Goal: Task Accomplishment & Management: Manage account settings

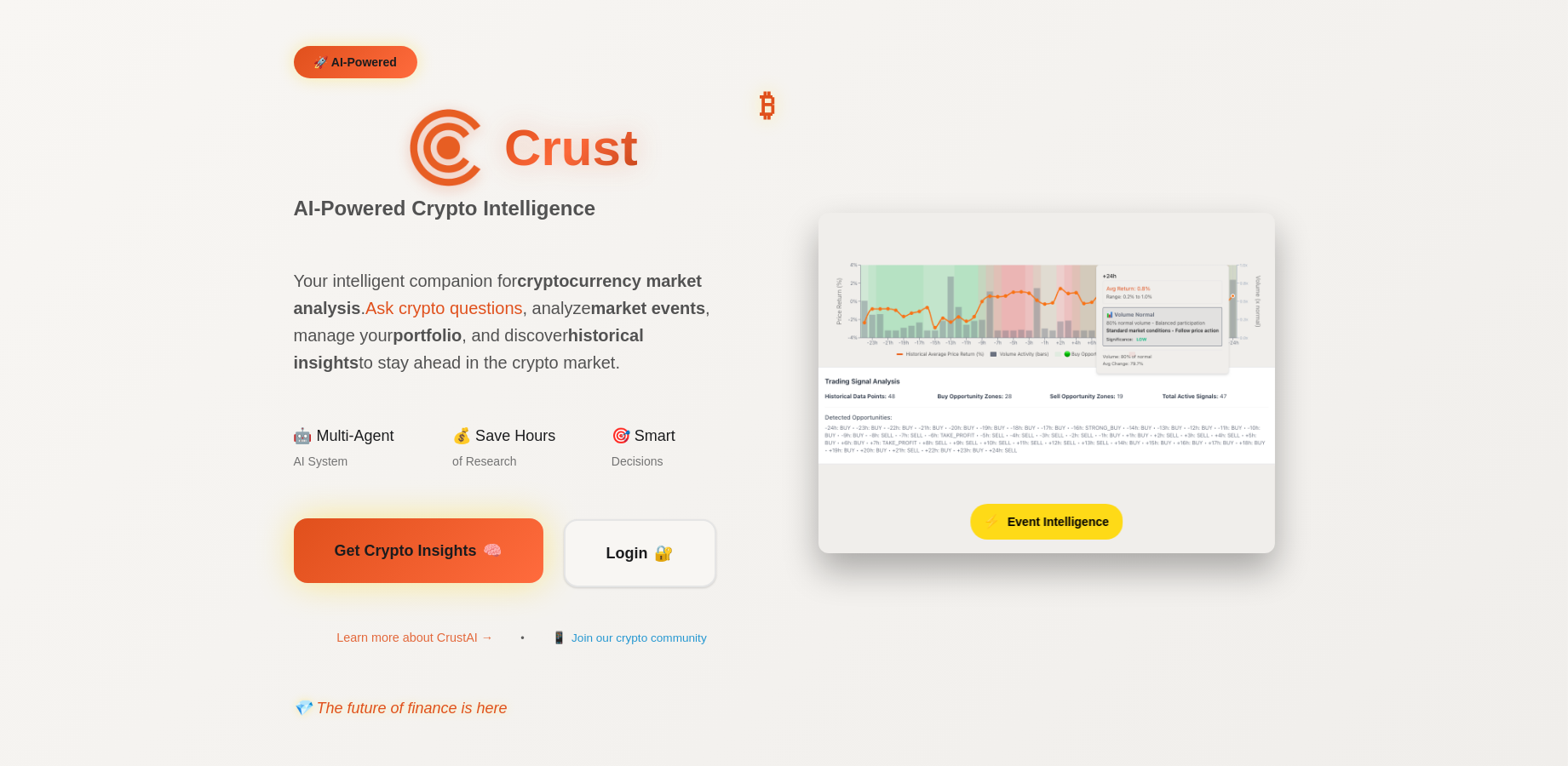
click at [293, 553] on div at bounding box center [168, 551] width 250 height 65
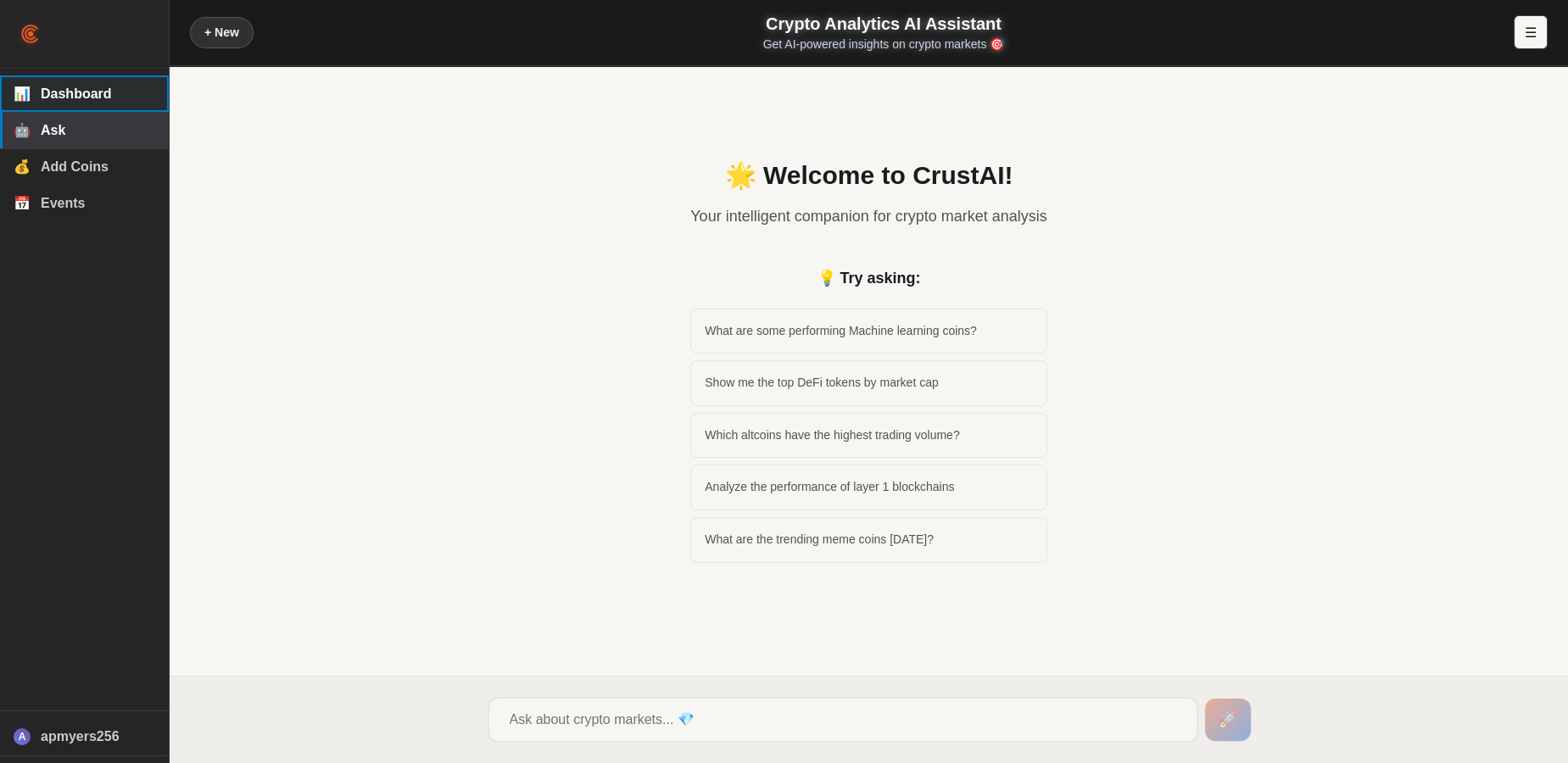
click at [66, 104] on button "📊 Dashboard" at bounding box center [84, 93] width 169 height 37
click at [82, 93] on span "Dashboard" at bounding box center [98, 94] width 115 height 15
click at [76, 175] on span "Add Coins" at bounding box center [98, 167] width 115 height 15
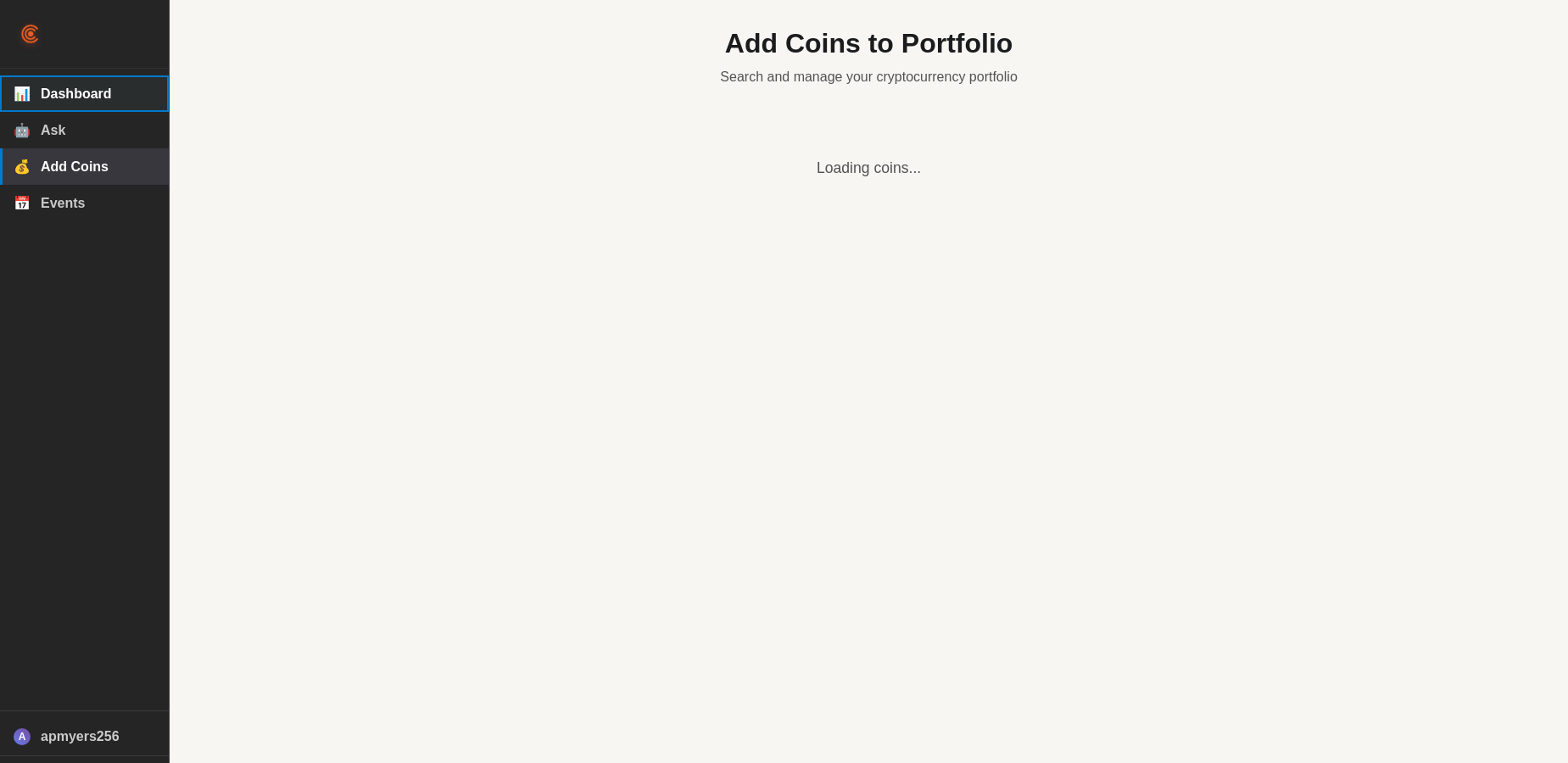
click at [79, 96] on span "Dashboard" at bounding box center [98, 94] width 115 height 15
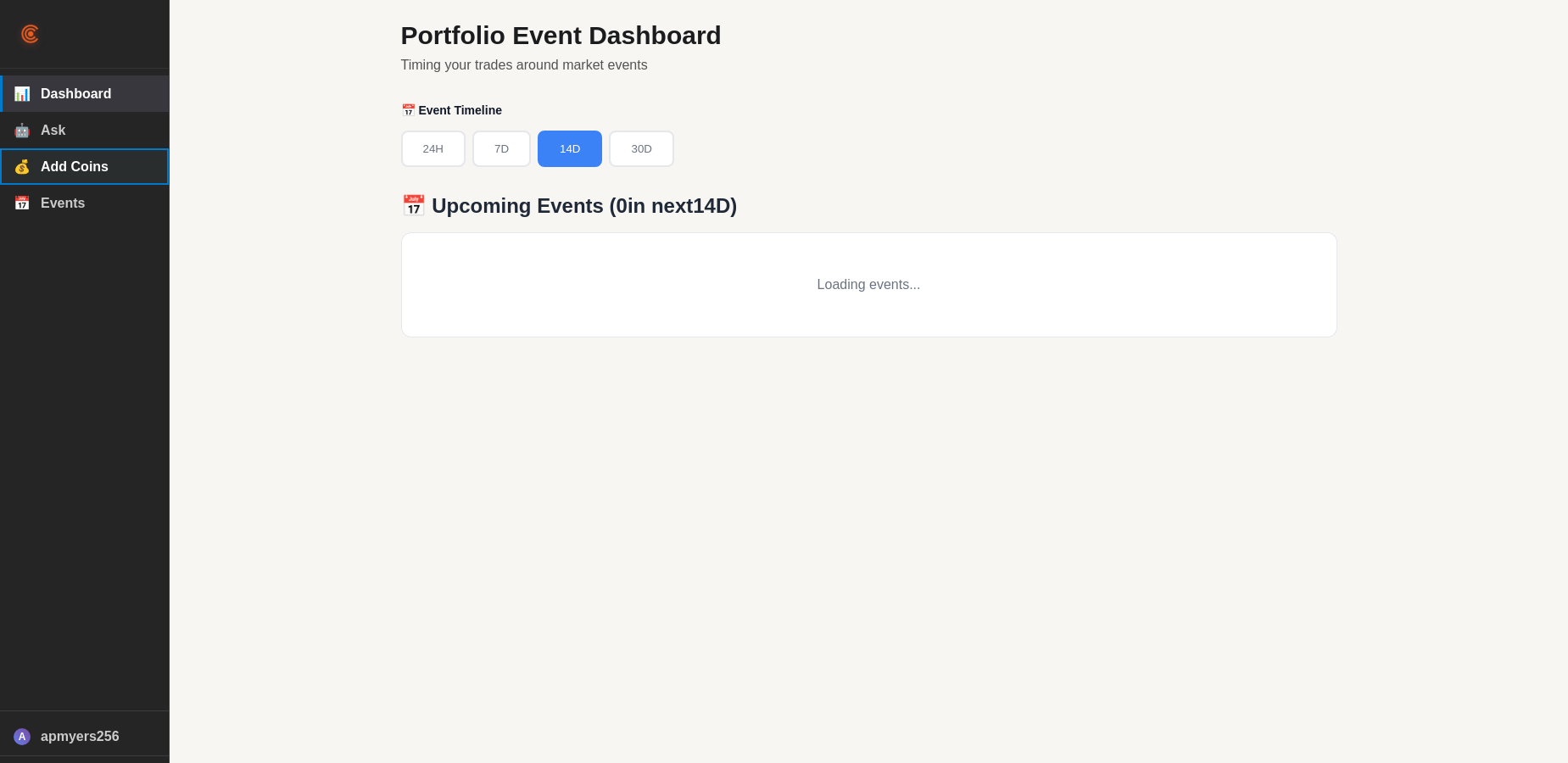
click at [75, 175] on span "Add Coins" at bounding box center [98, 167] width 115 height 15
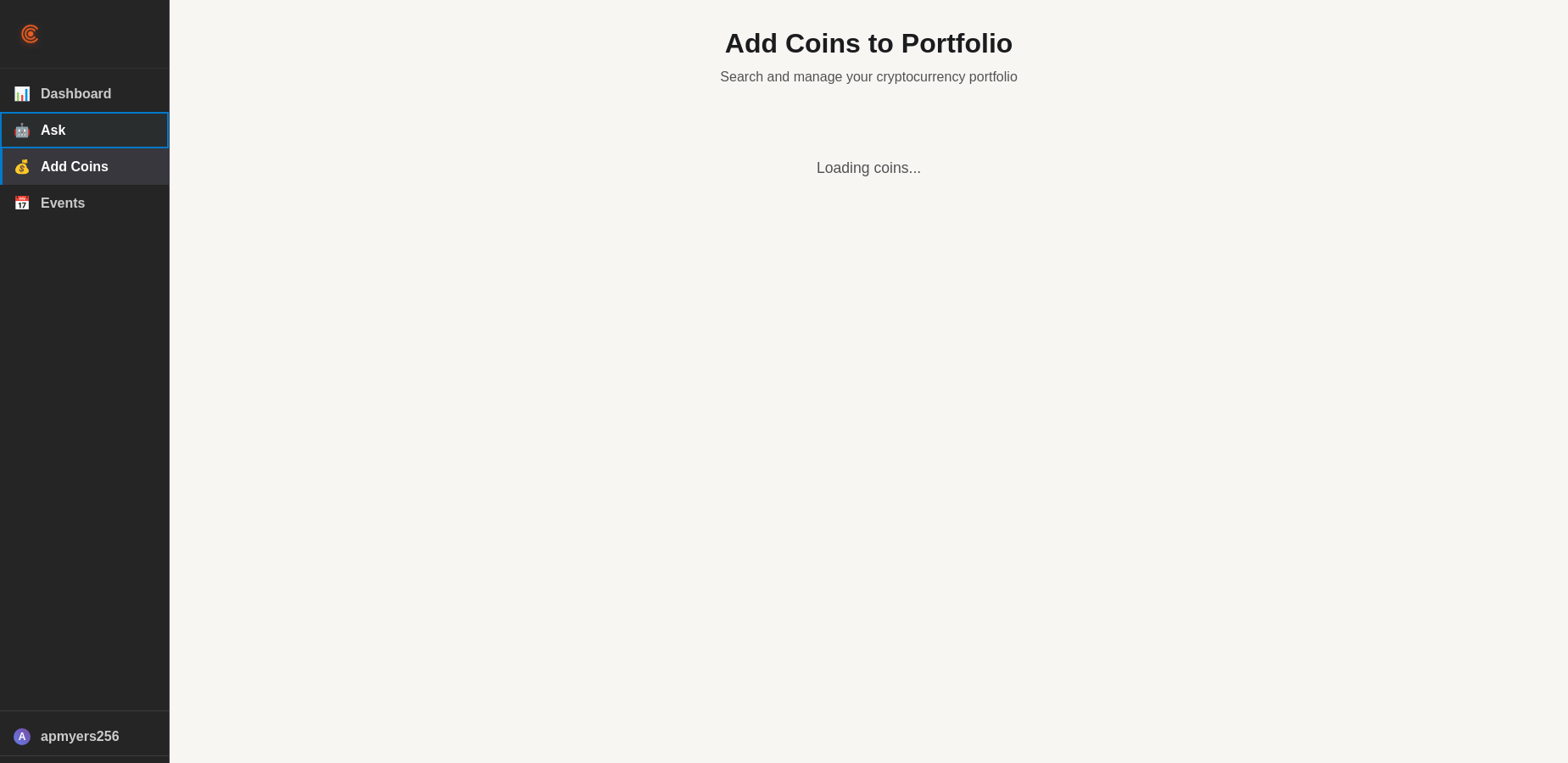
click at [79, 138] on span "Ask" at bounding box center [98, 130] width 115 height 15
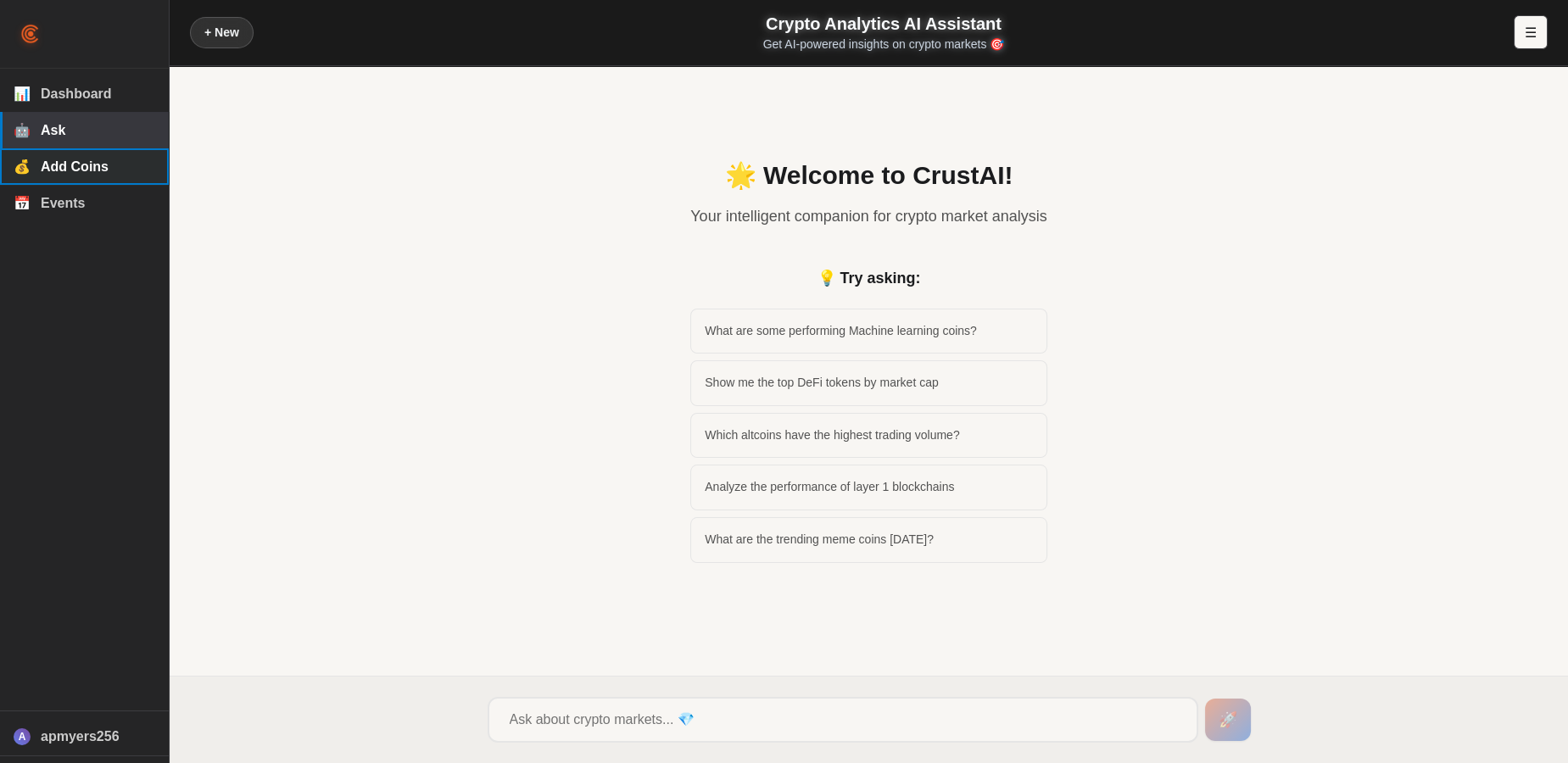
click at [92, 166] on span "Add Coins" at bounding box center [98, 167] width 115 height 15
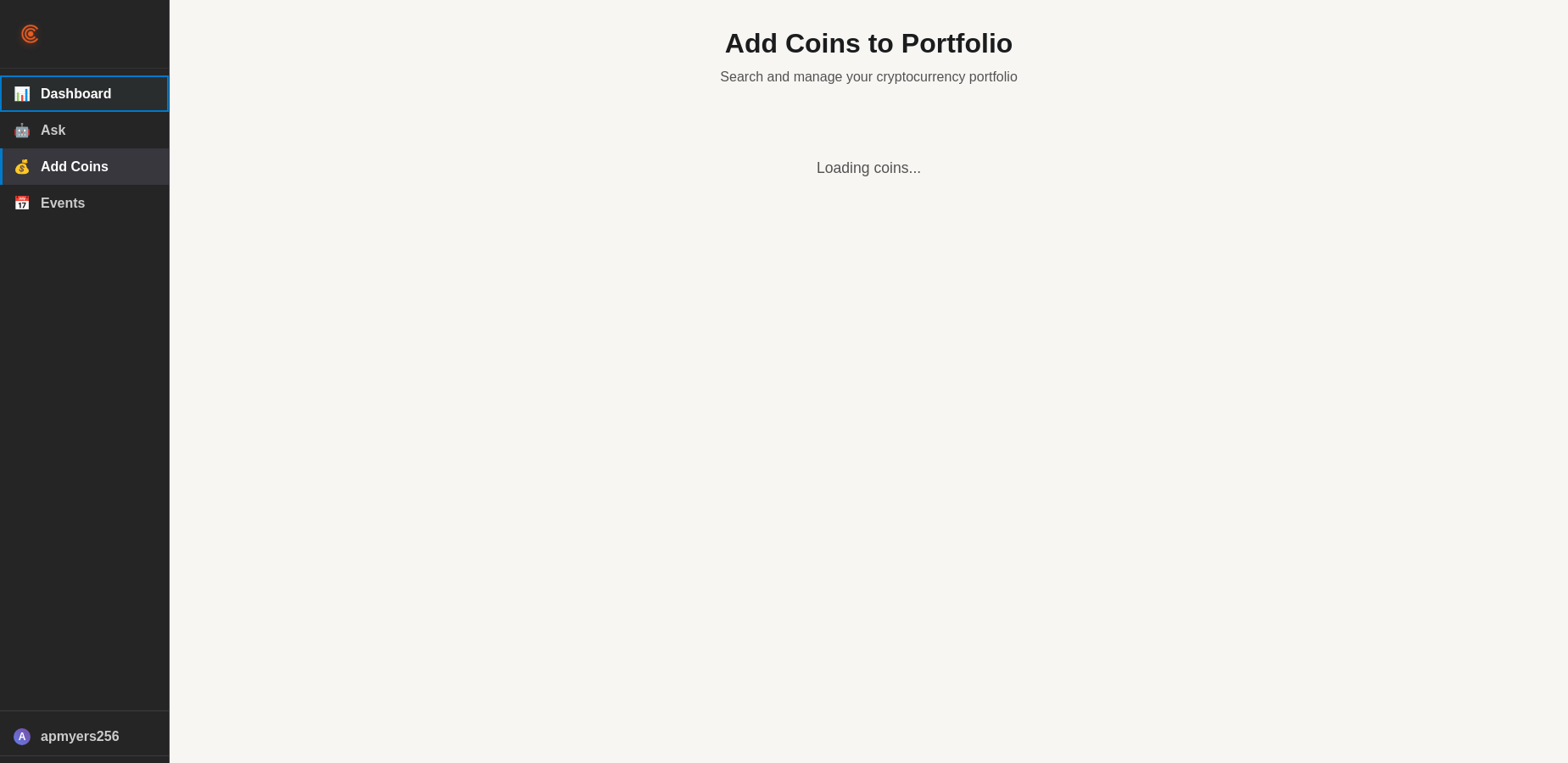
click at [93, 96] on span "Dashboard" at bounding box center [98, 94] width 115 height 15
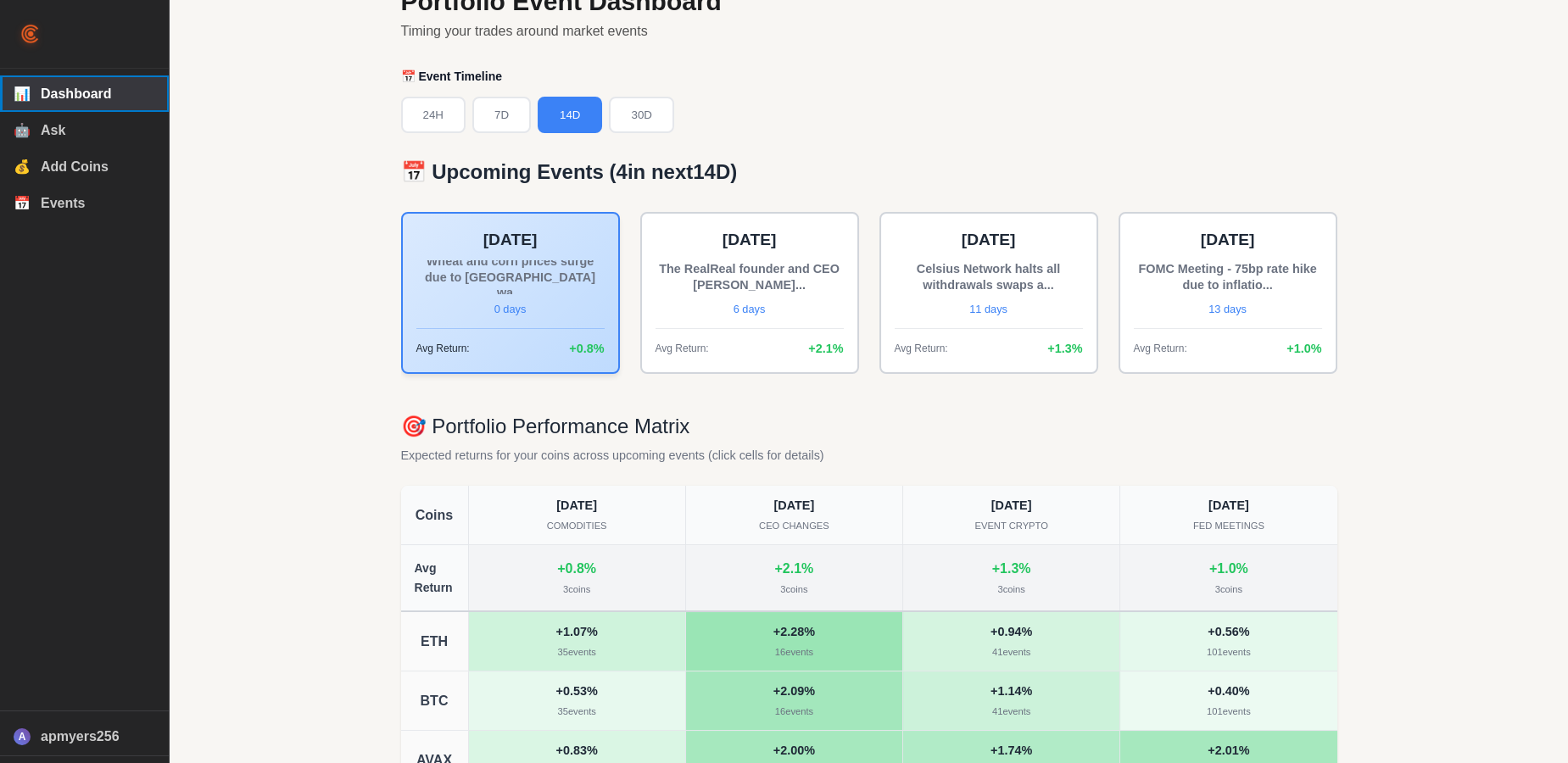
scroll to position [118, 0]
